Goal: Information Seeking & Learning: Check status

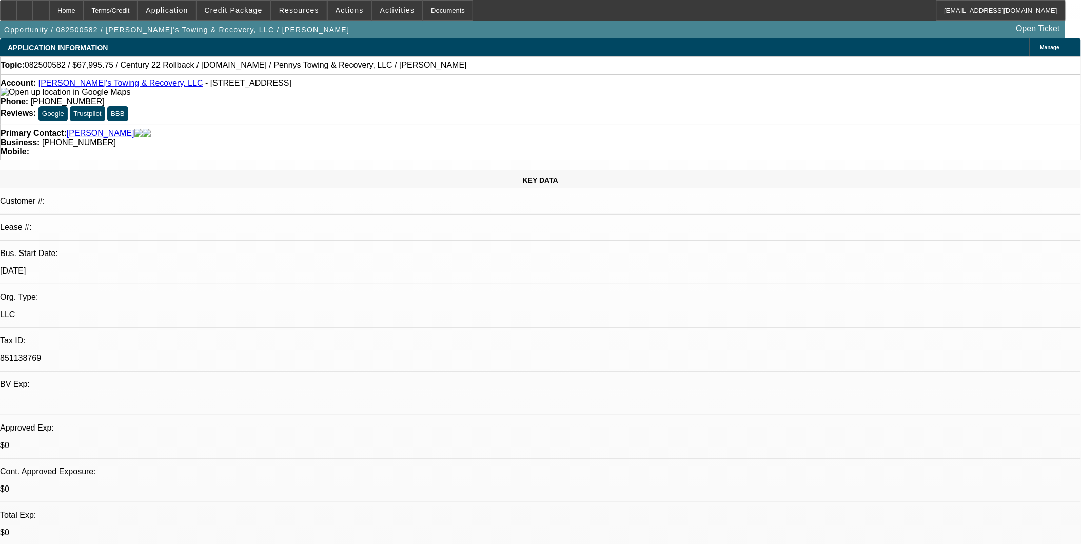
select select "0.15"
select select "2"
select select "0.1"
select select "1"
select select "2"
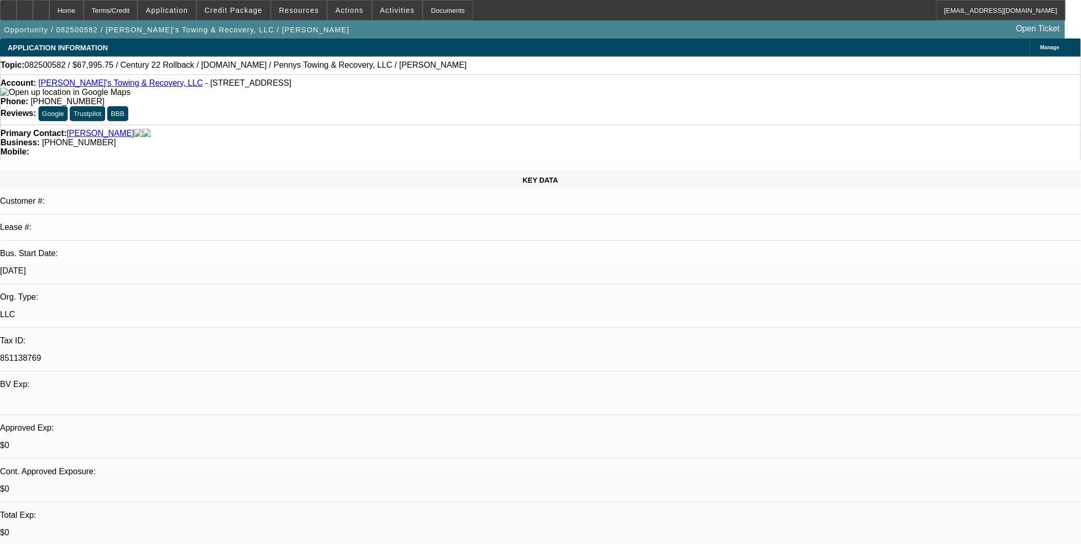
select select "4"
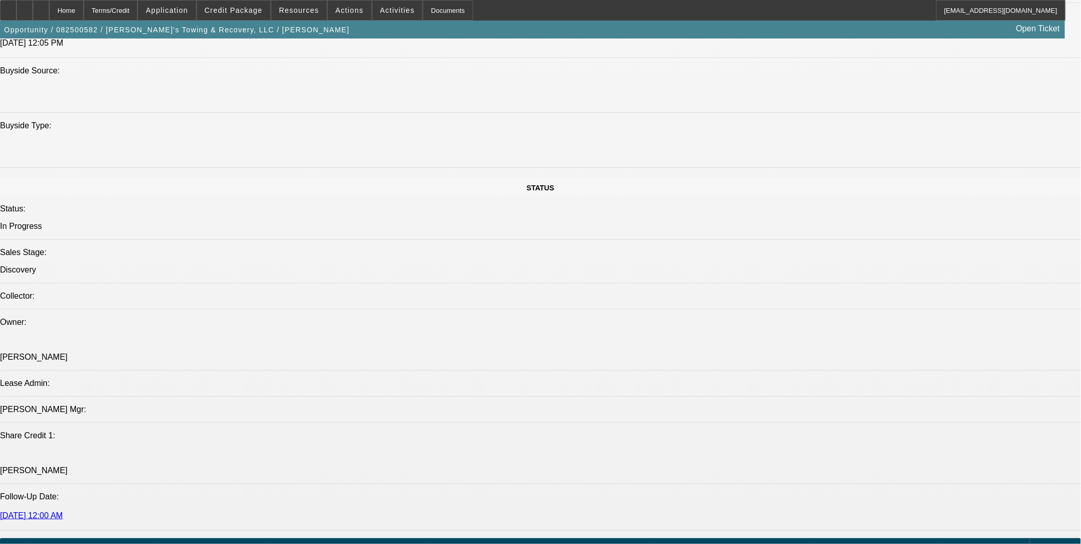
scroll to position [1311, 0]
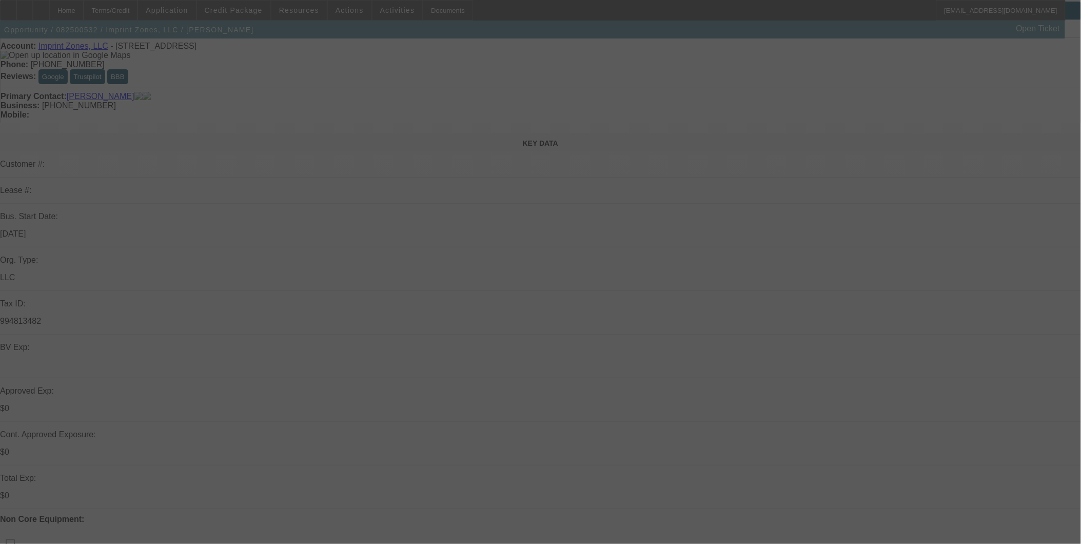
scroll to position [57, 0]
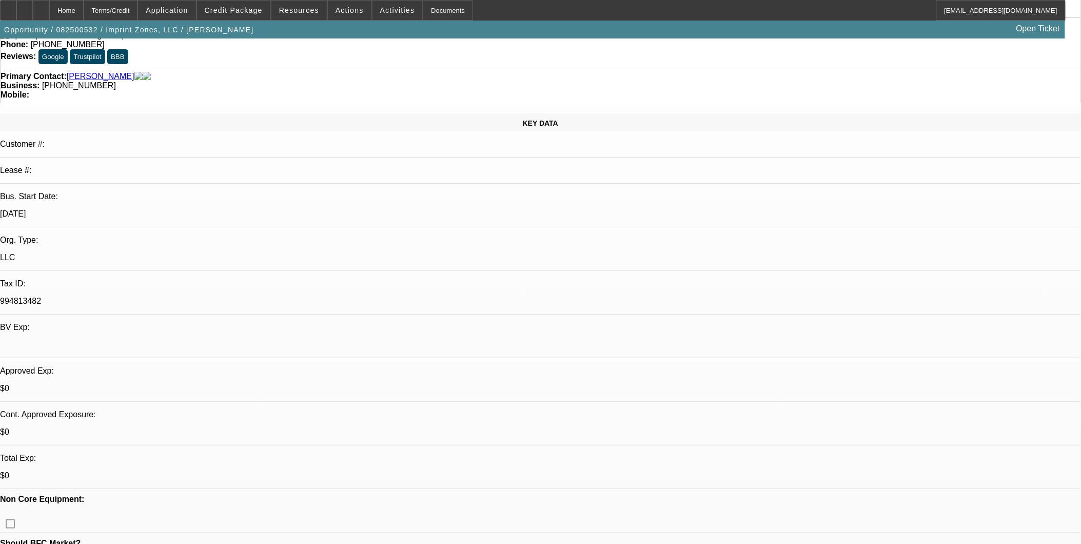
select select "0"
select select "1"
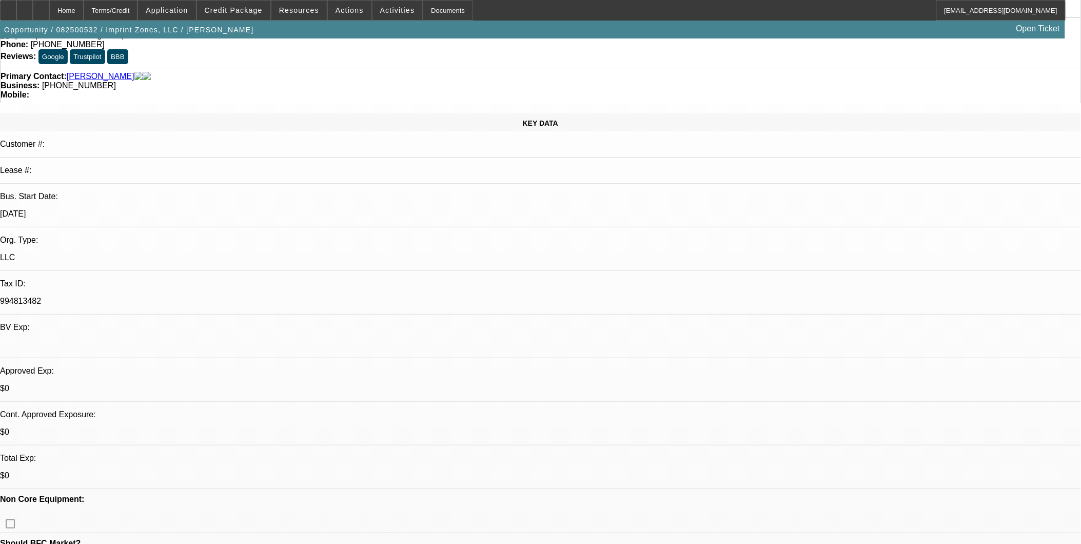
select select "6"
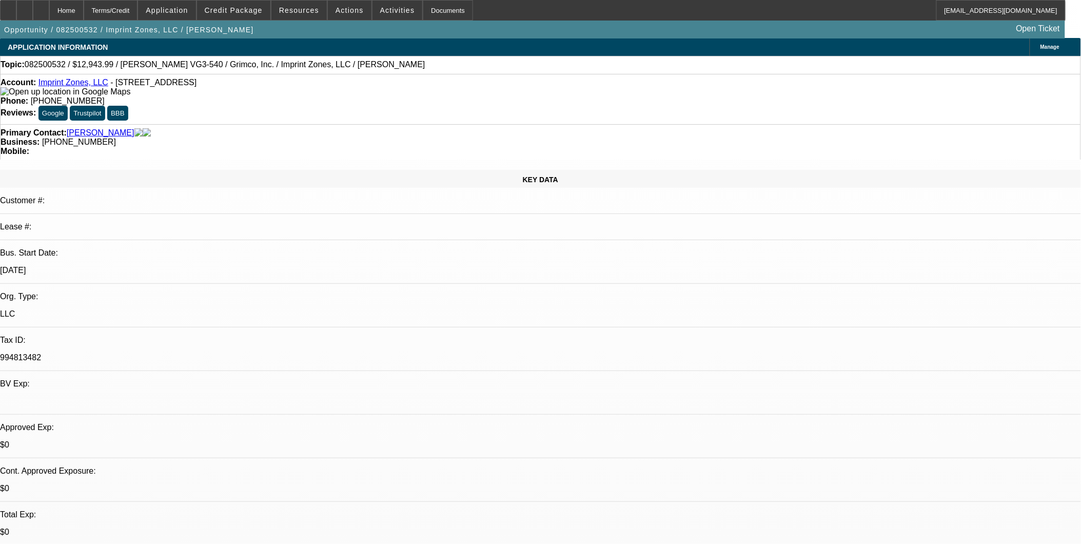
scroll to position [0, 0]
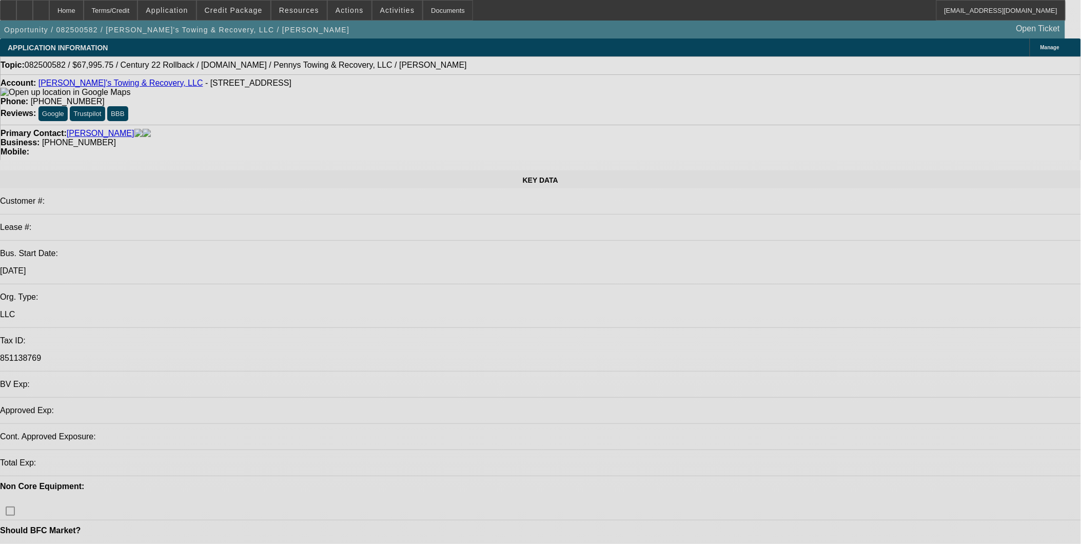
select select "0.15"
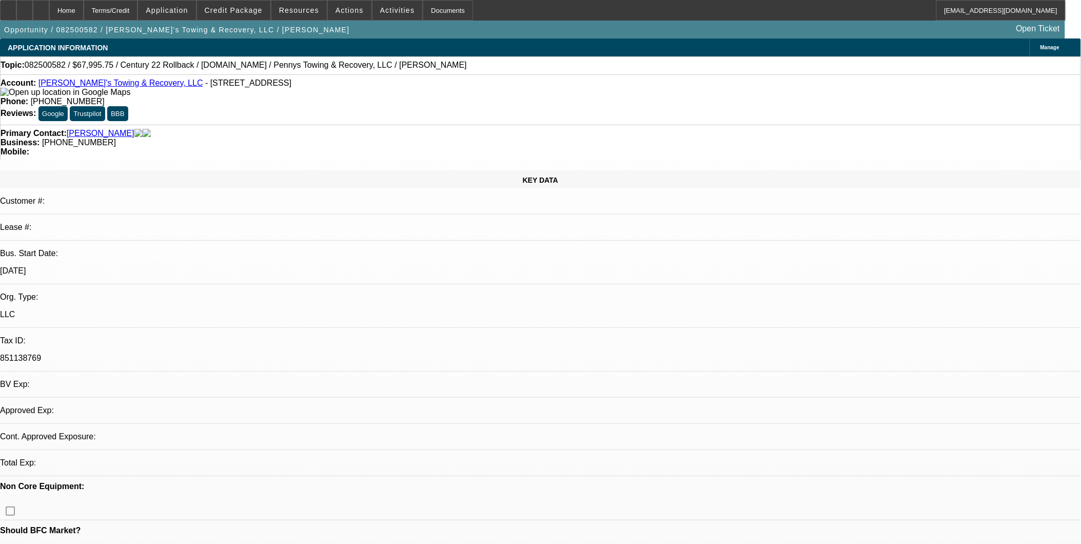
select select "2"
select select "0.1"
select select "1"
select select "2"
select select "4"
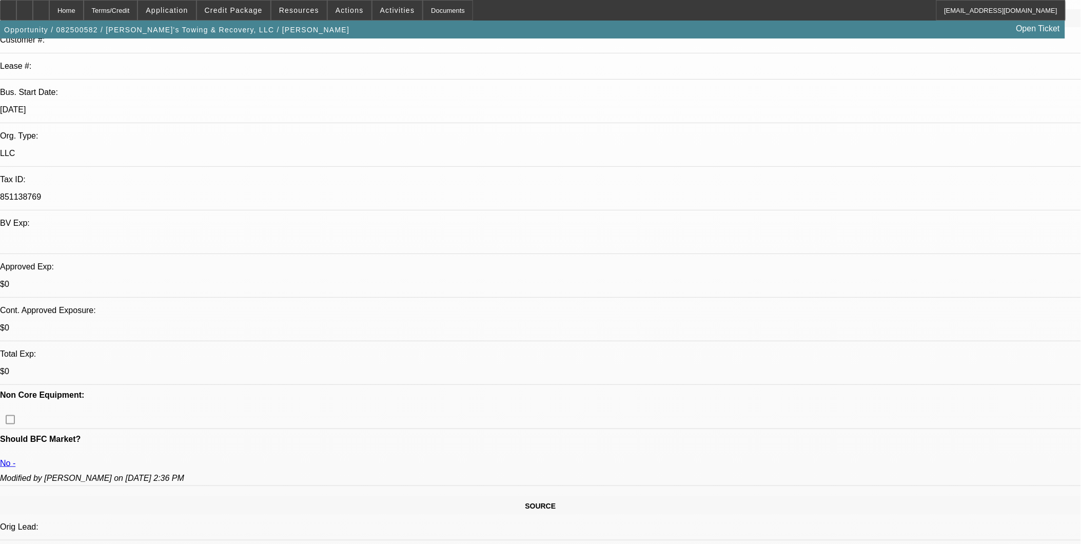
scroll to position [171, 0]
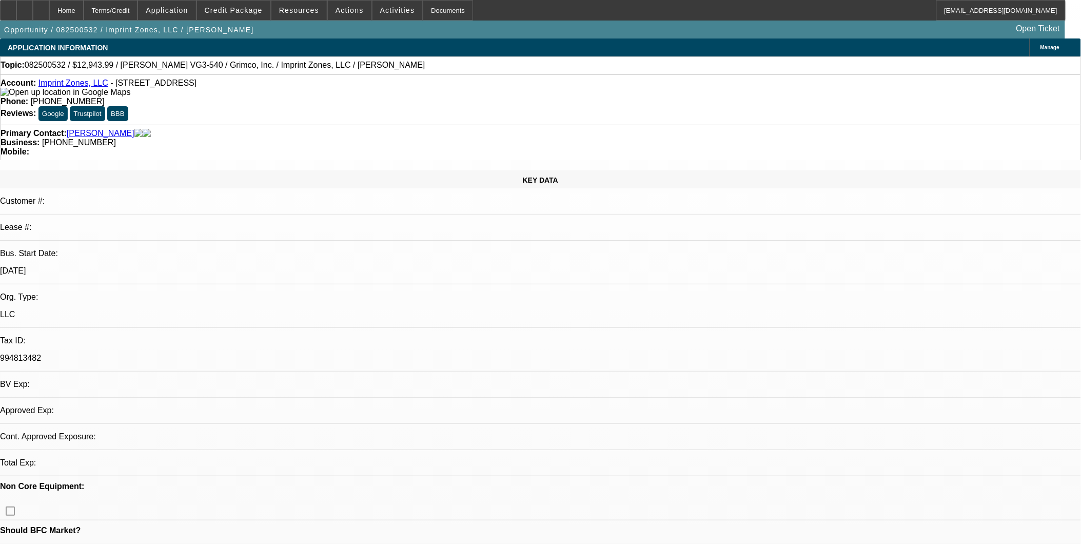
select select "0"
select select "1"
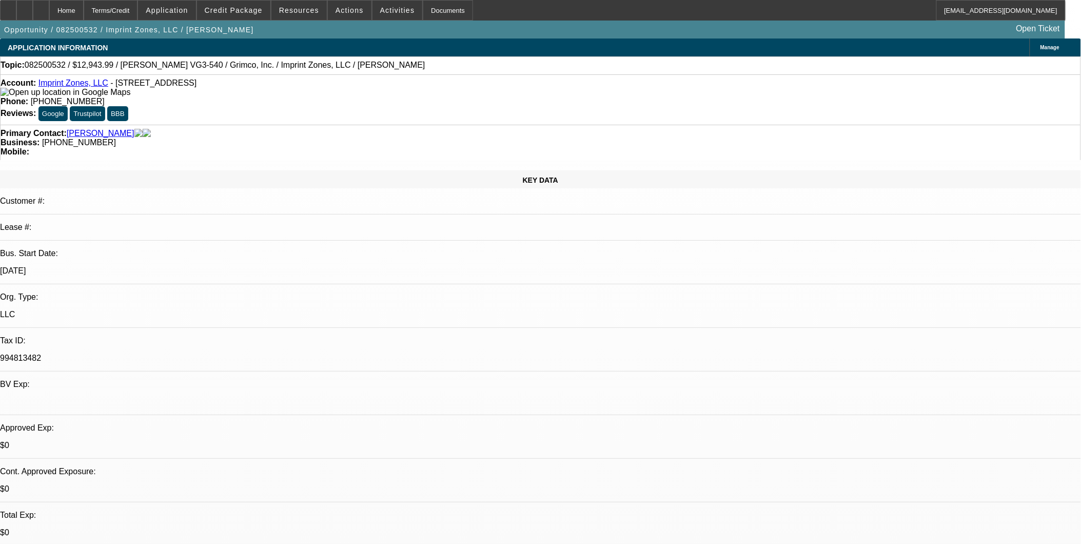
select select "6"
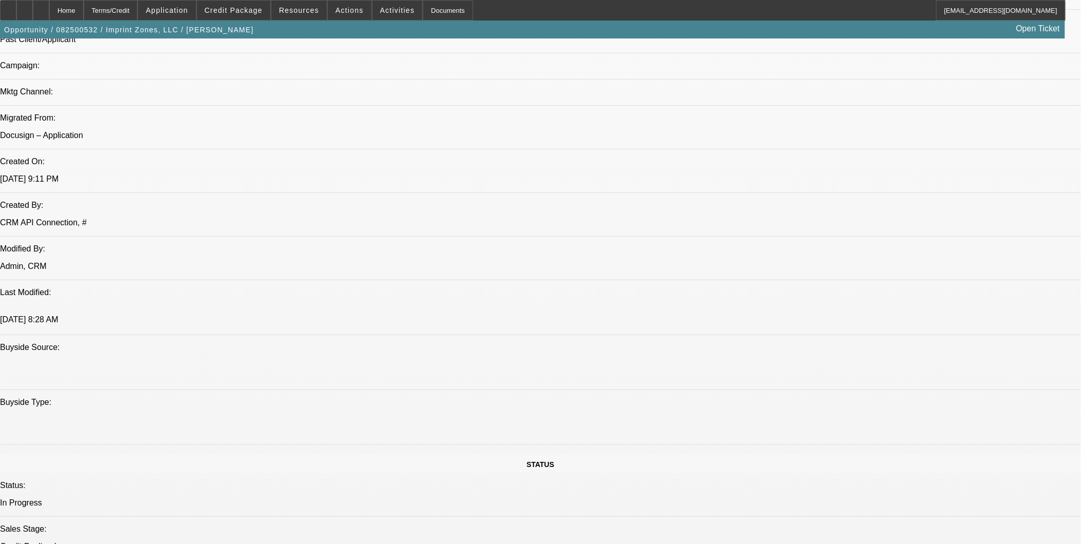
scroll to position [342, 0]
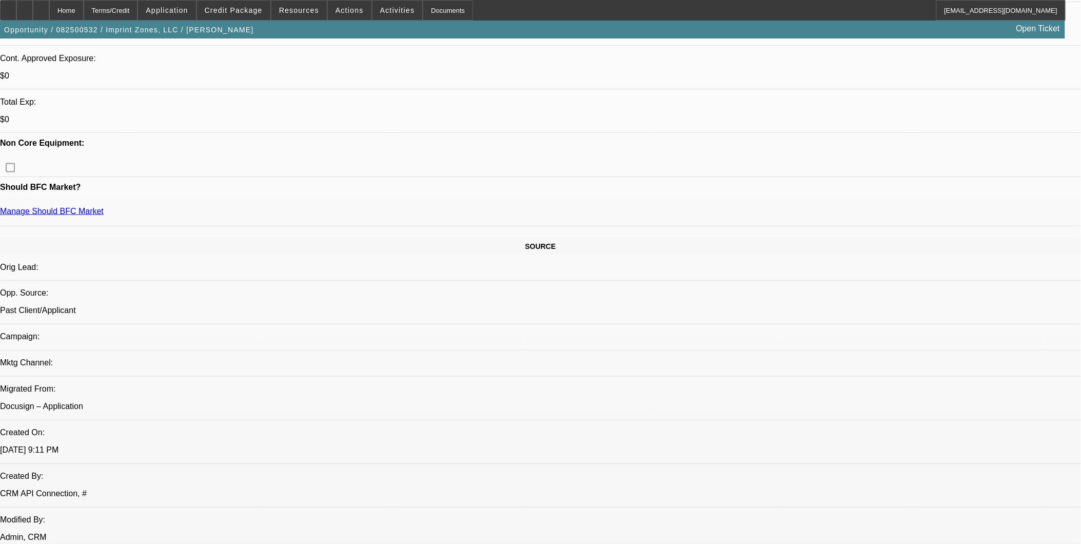
scroll to position [285, 0]
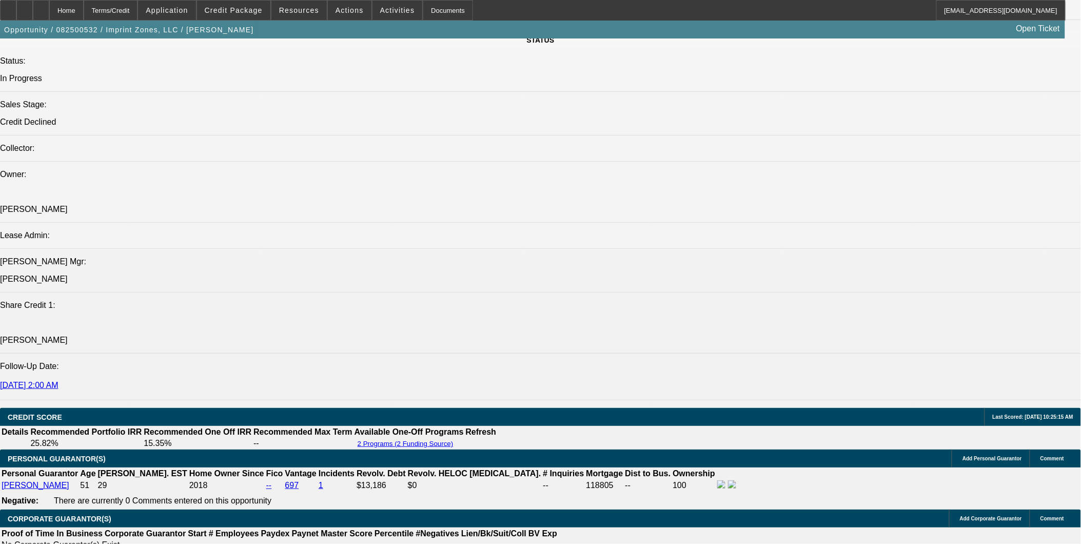
scroll to position [1197, 0]
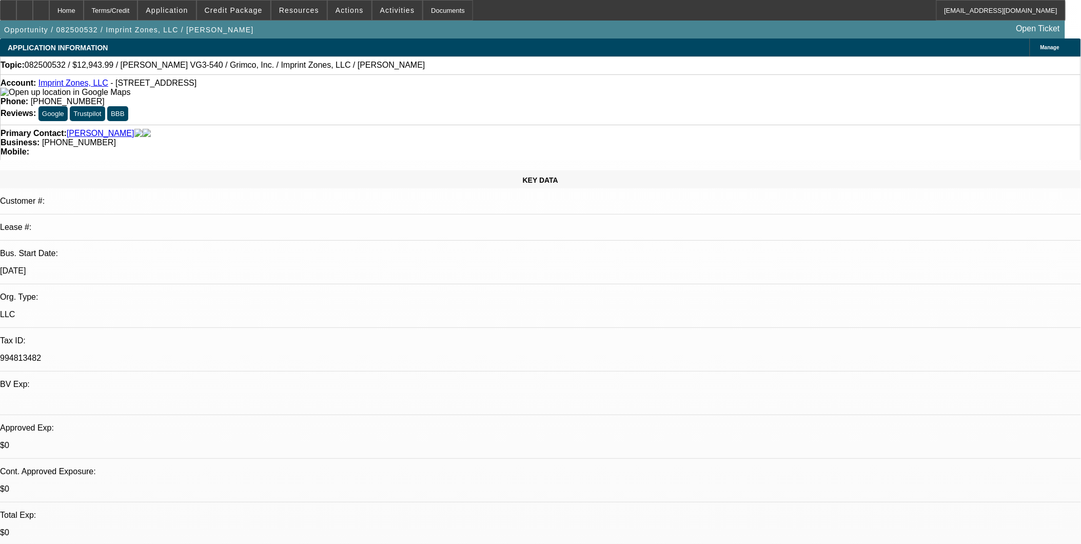
scroll to position [228, 0]
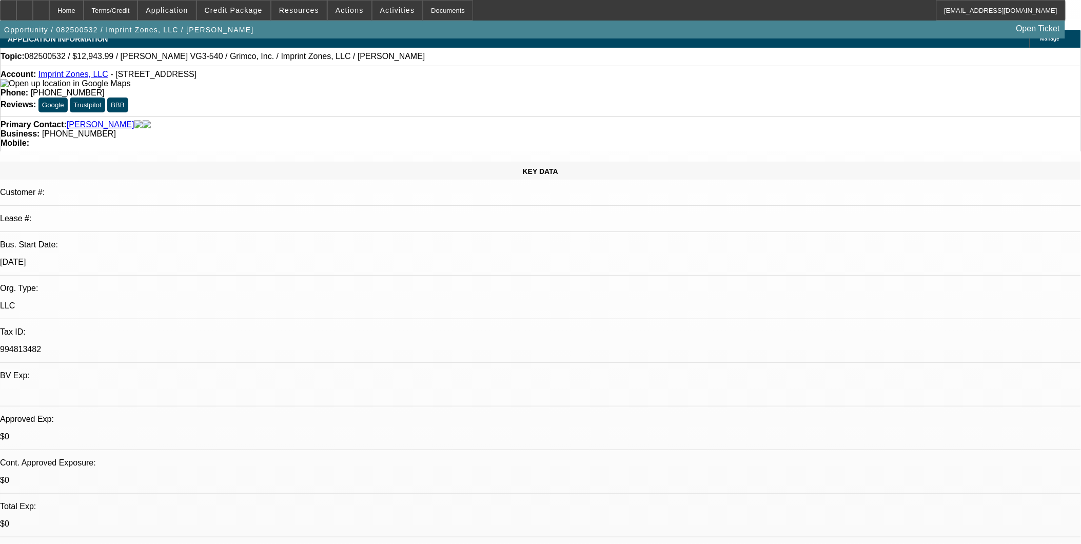
scroll to position [0, 0]
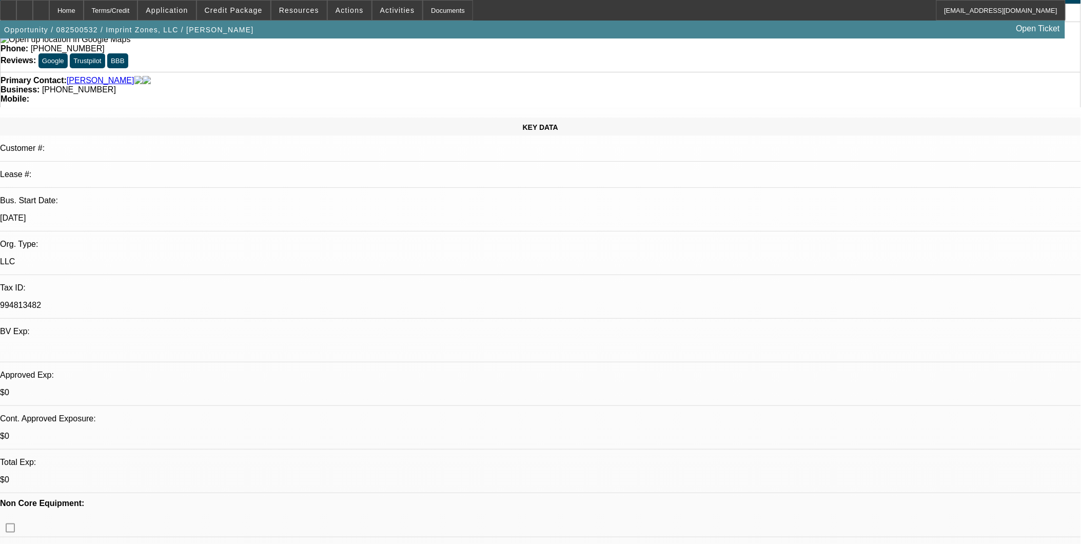
scroll to position [114, 0]
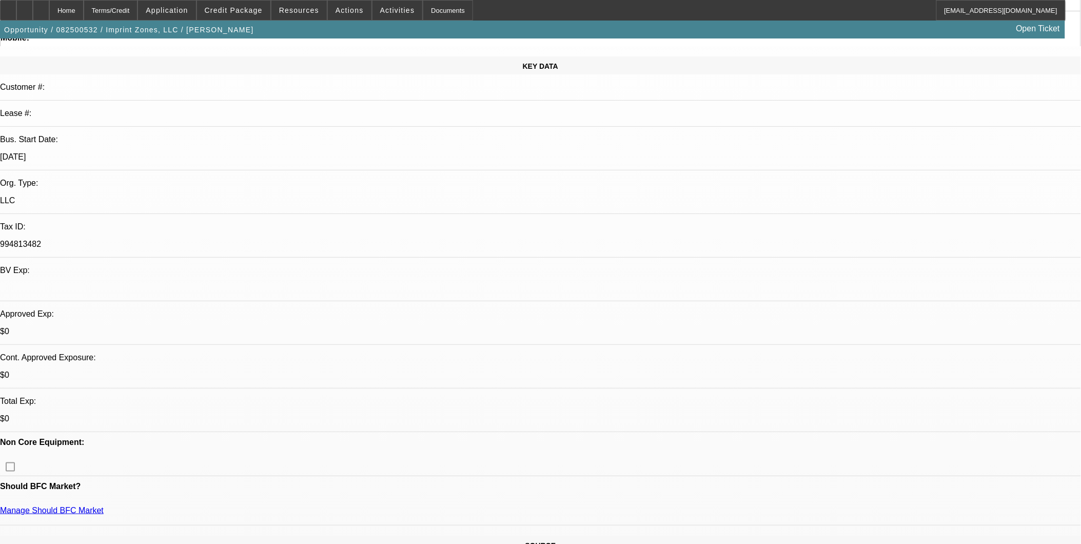
scroll to position [75, 0]
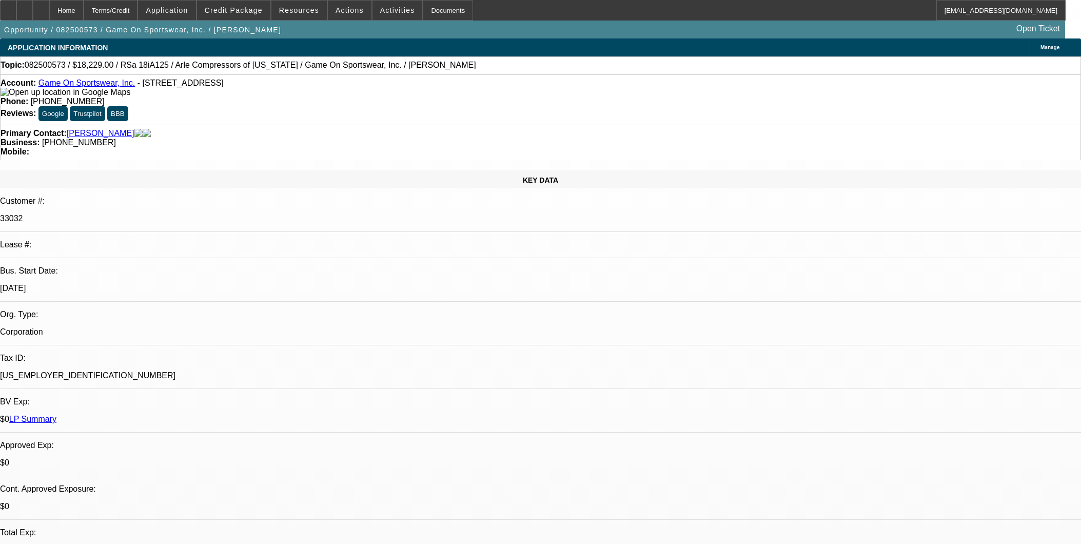
select select "0"
select select "6"
select select "0"
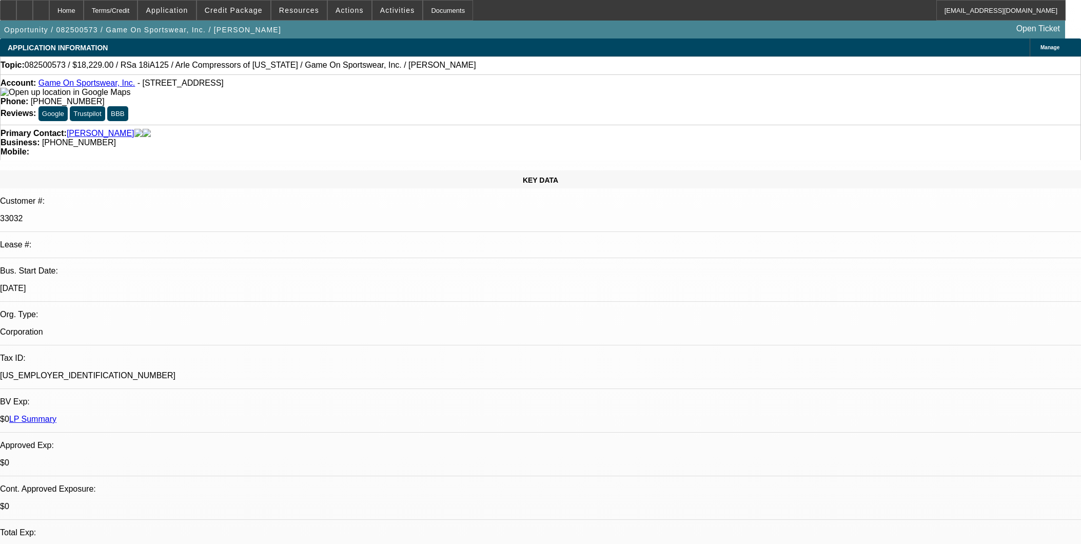
select select "0"
select select "6"
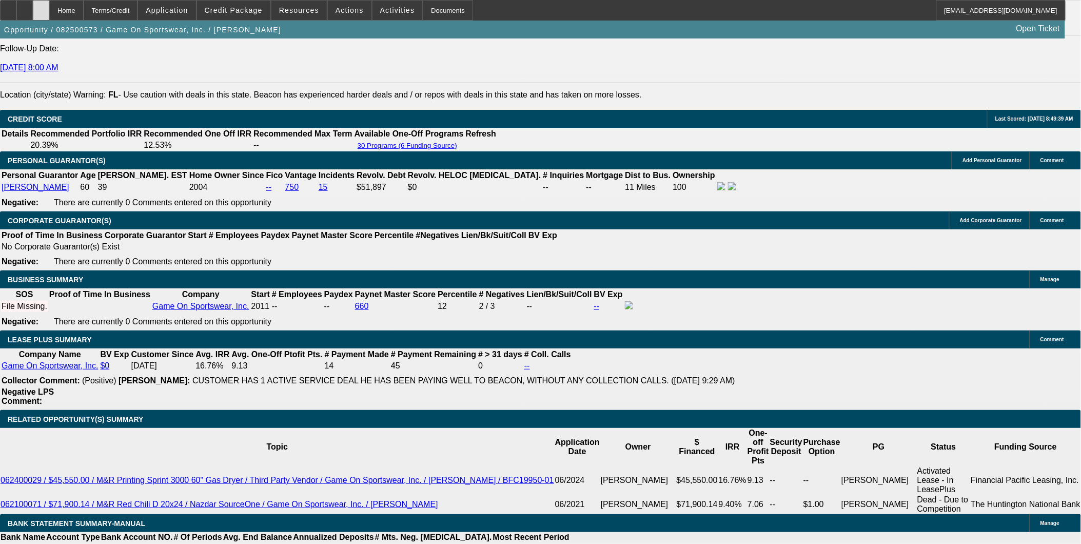
scroll to position [1417, 0]
click at [49, 7] on div at bounding box center [41, 10] width 16 height 21
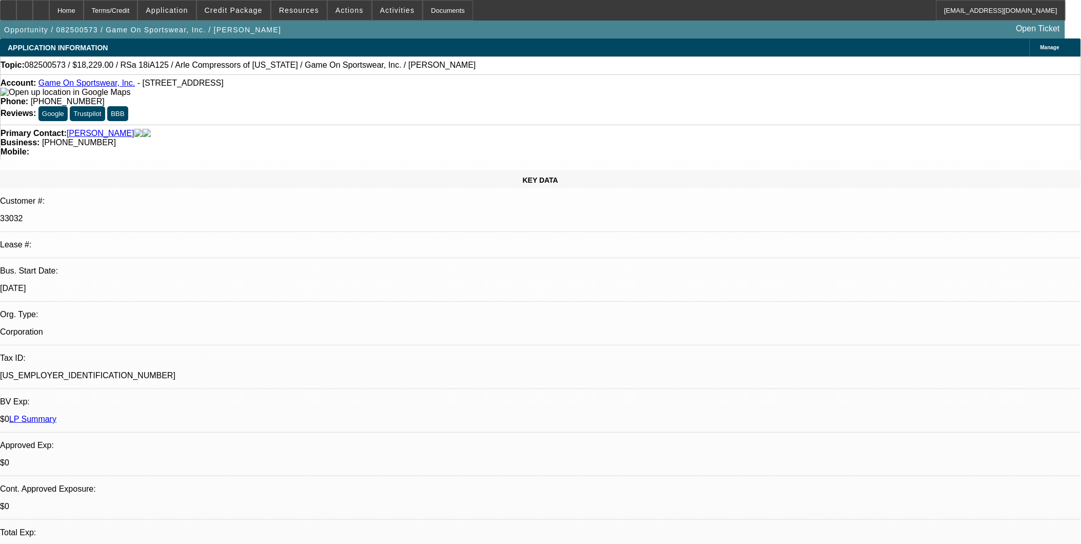
select select "0"
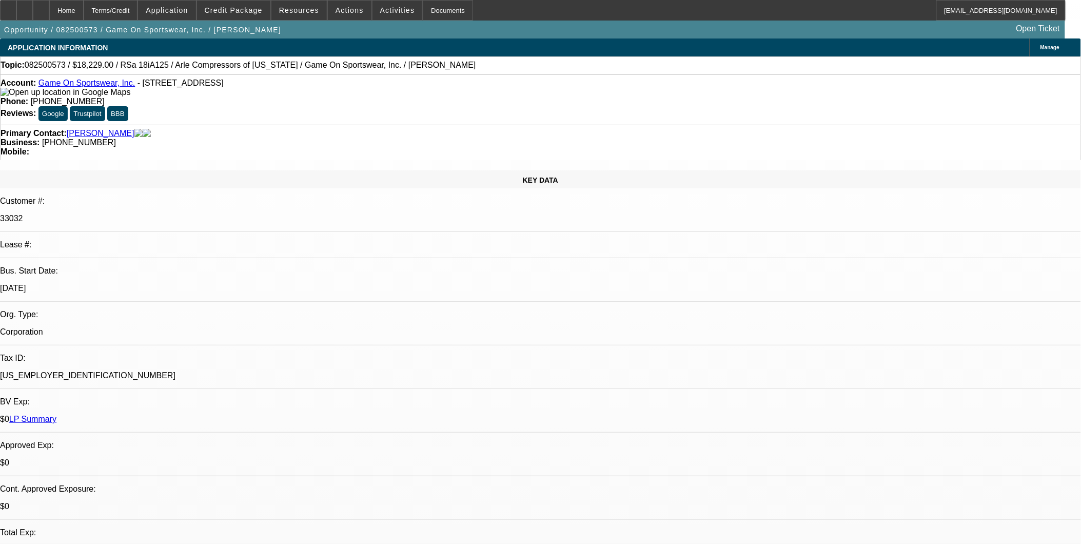
select select "0"
select select "1"
select select "6"
select select "1"
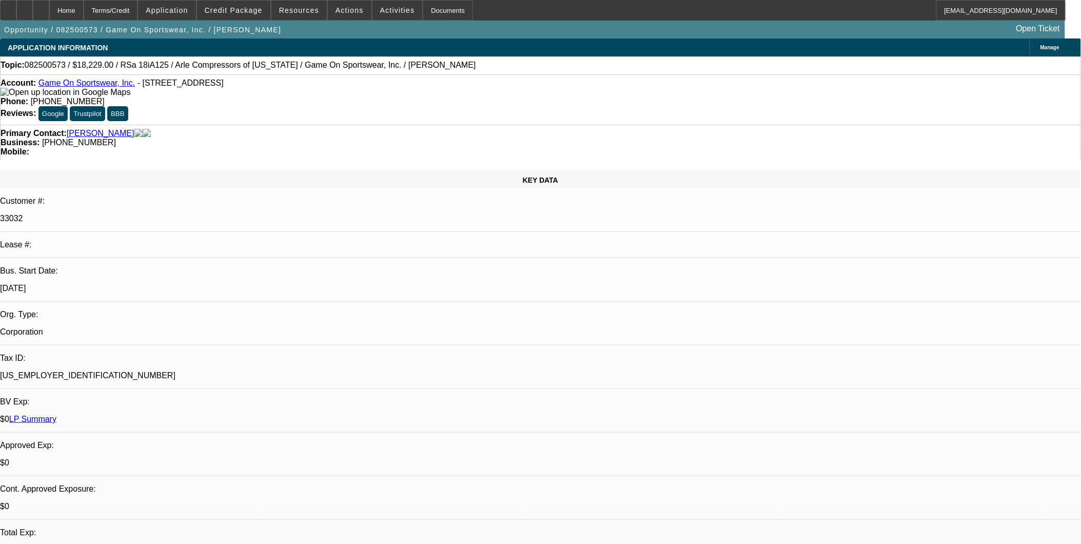
select select "1"
select select "6"
